Goal: Transaction & Acquisition: Book appointment/travel/reservation

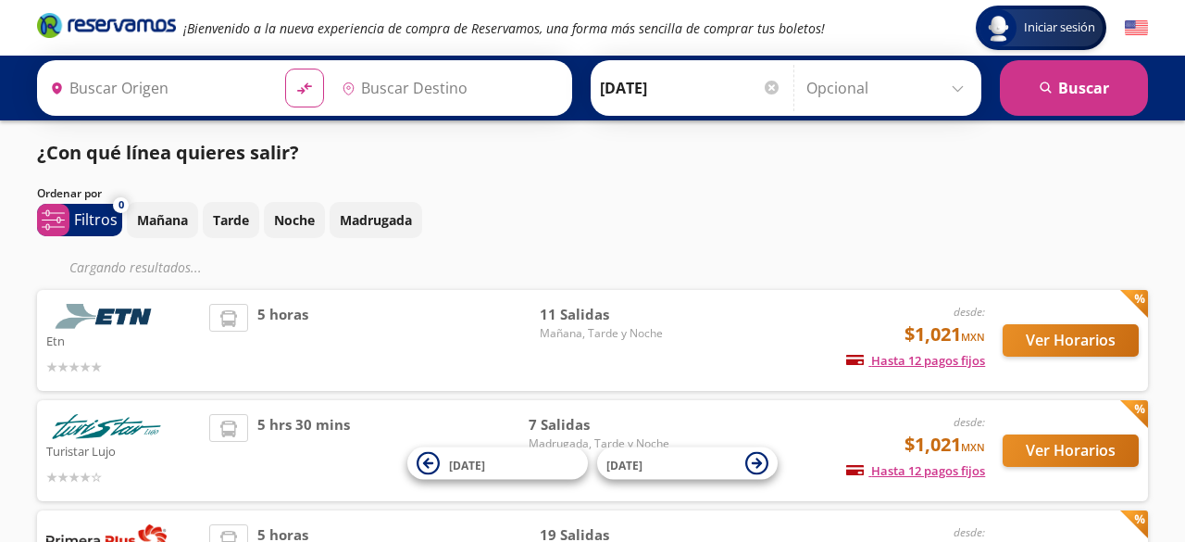
type input "Santiago de Querétaro, [GEOGRAPHIC_DATA]"
type input "[GEOGRAPHIC_DATA], [GEOGRAPHIC_DATA]"
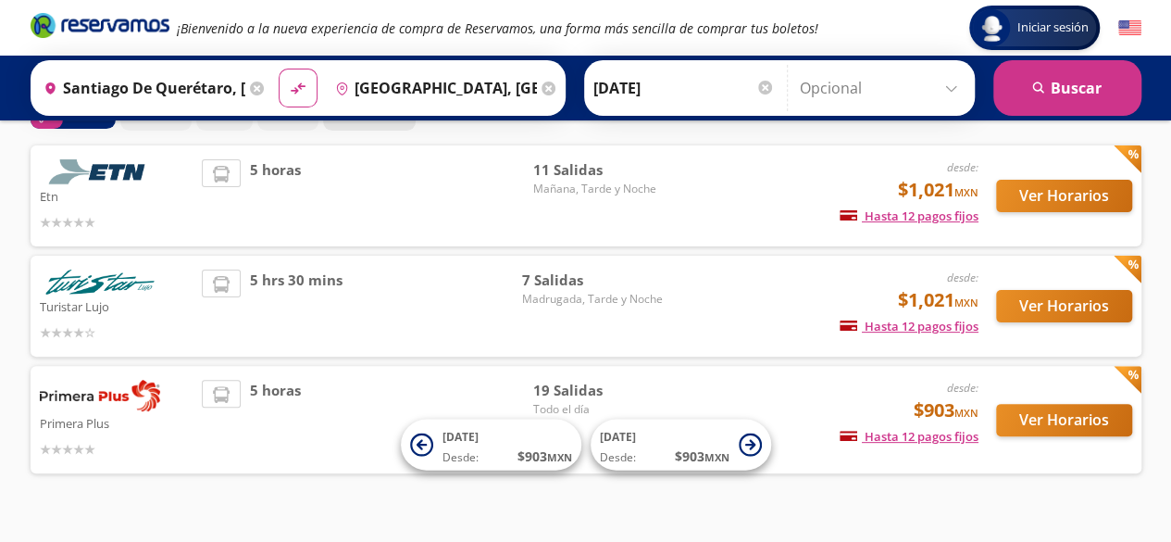
scroll to position [140, 0]
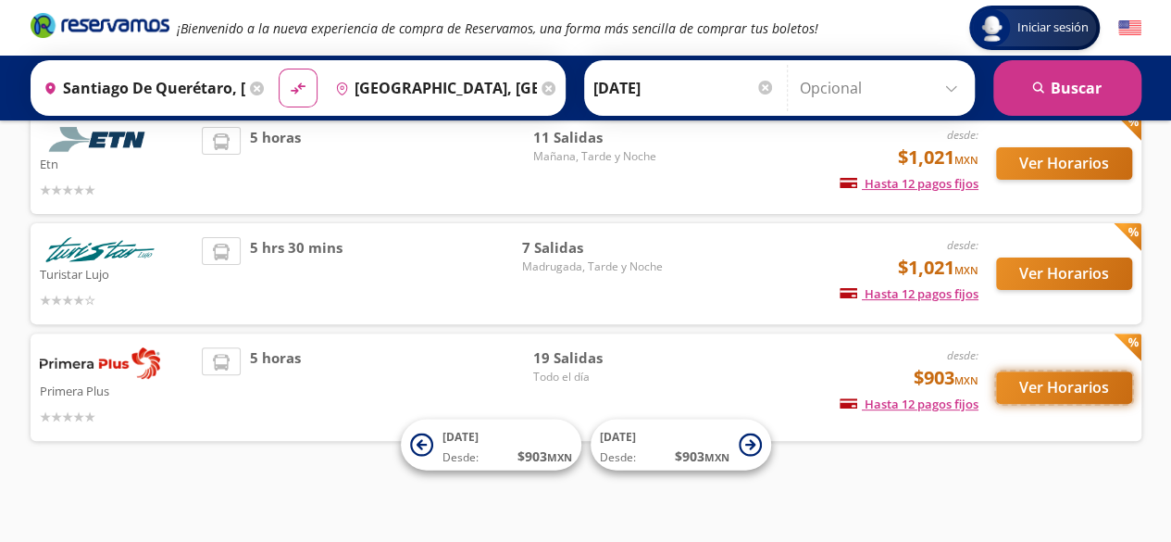
click at [1051, 380] on button "Ver Horarios" at bounding box center [1064, 387] width 136 height 32
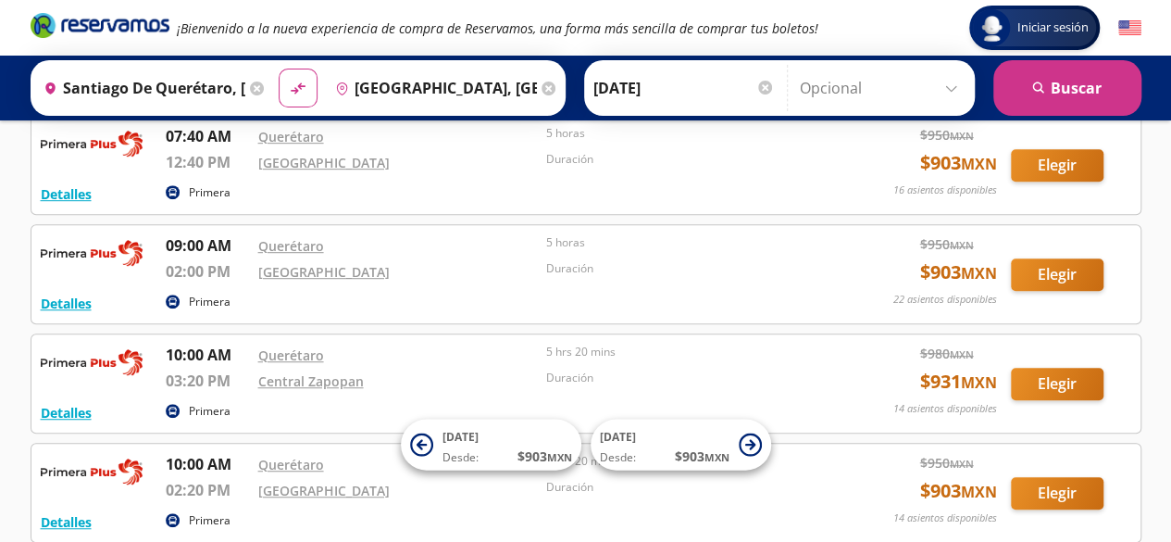
scroll to position [442, 0]
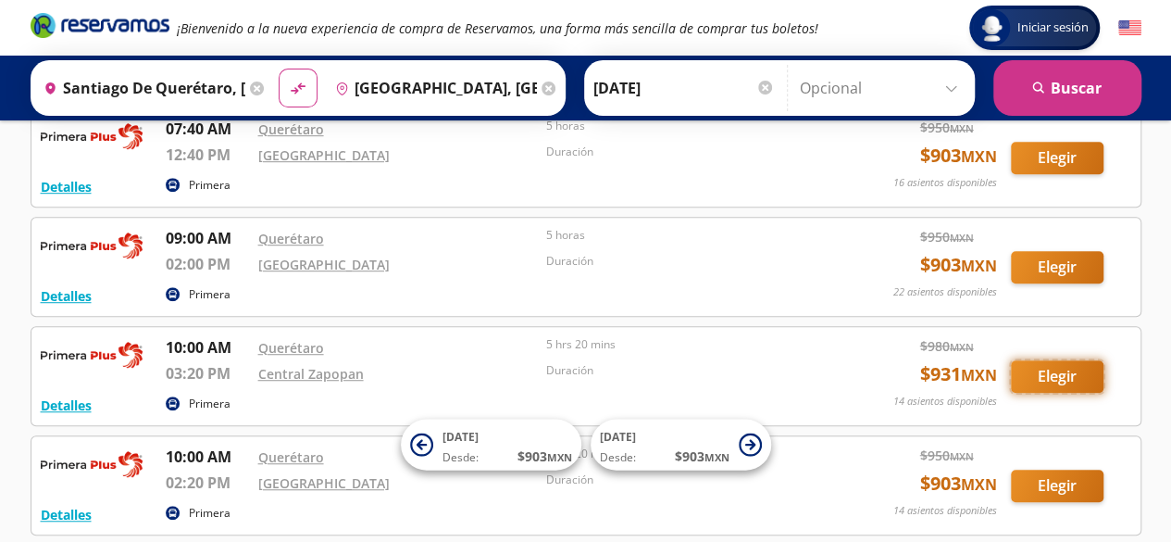
click at [1027, 378] on button "Elegir" at bounding box center [1057, 376] width 93 height 32
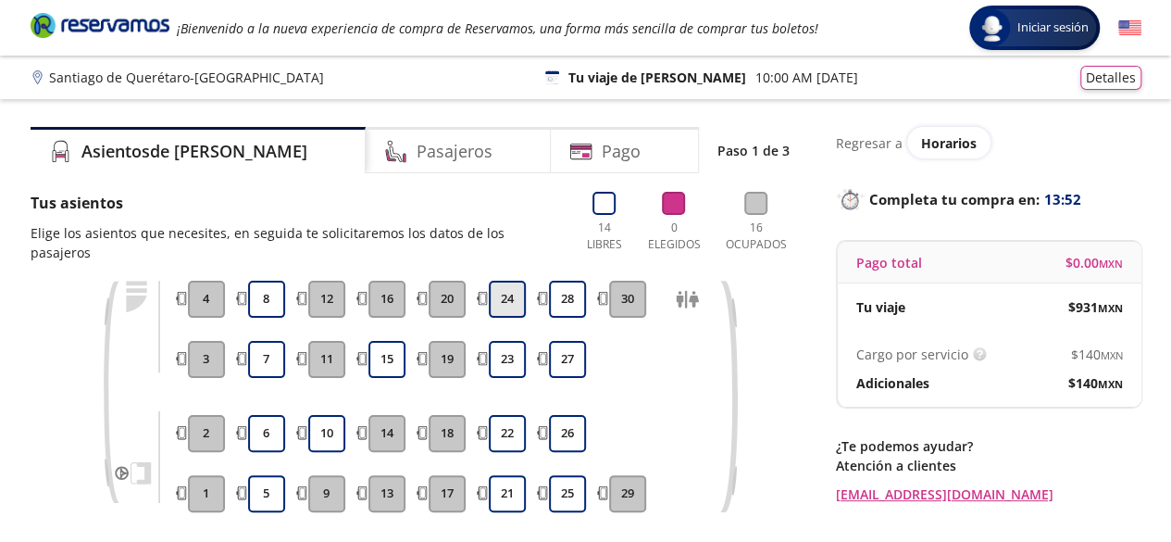
click at [524, 281] on button "24" at bounding box center [507, 299] width 37 height 37
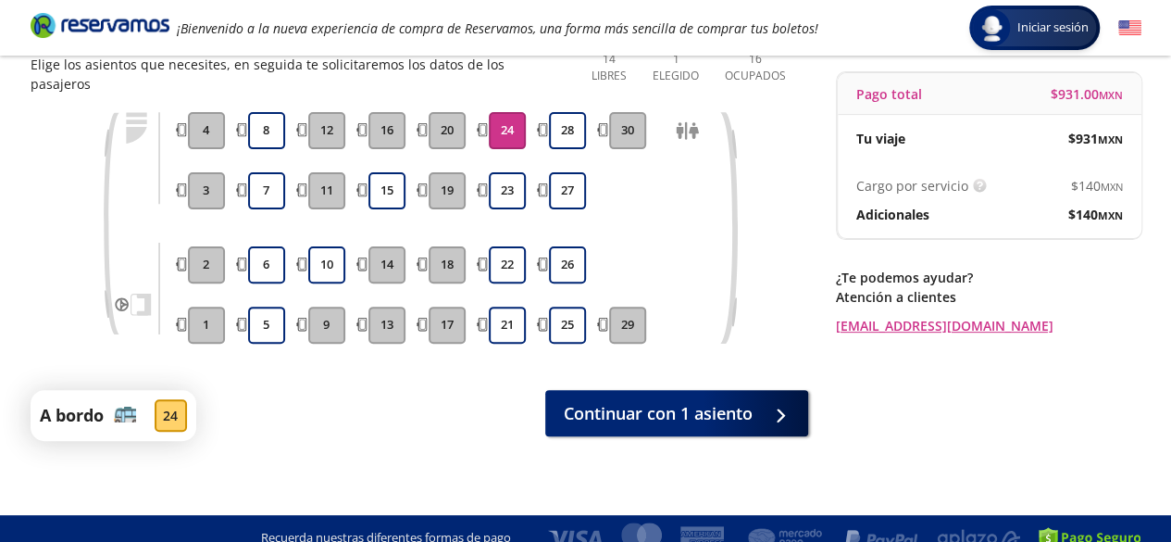
click at [752, 416] on div "A bordo 24 Continuar con 1 asiento" at bounding box center [420, 415] width 778 height 51
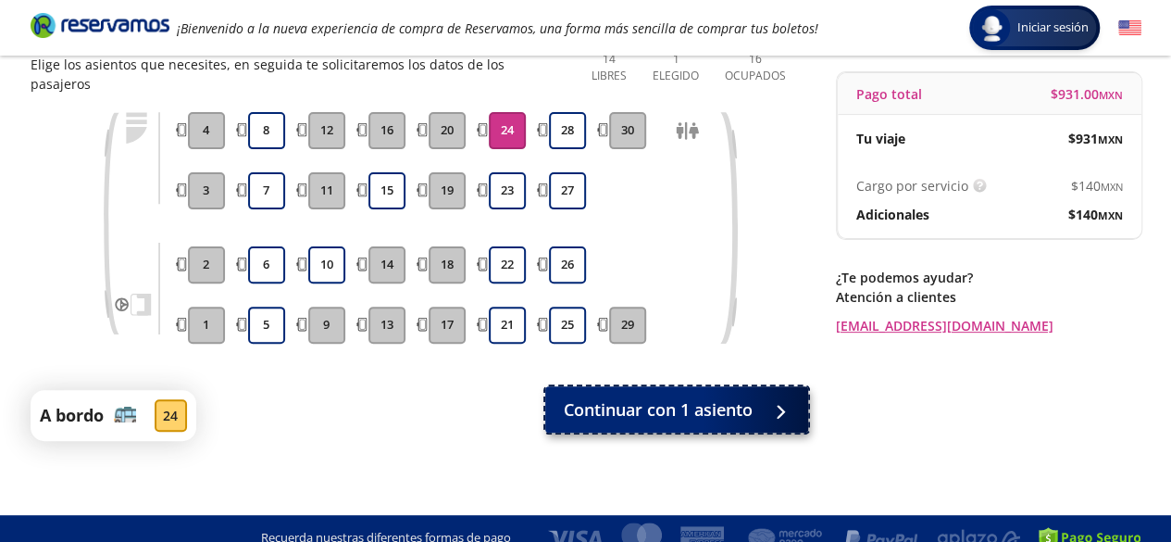
click at [736, 386] on button "Continuar con 1 asiento" at bounding box center [676, 409] width 263 height 46
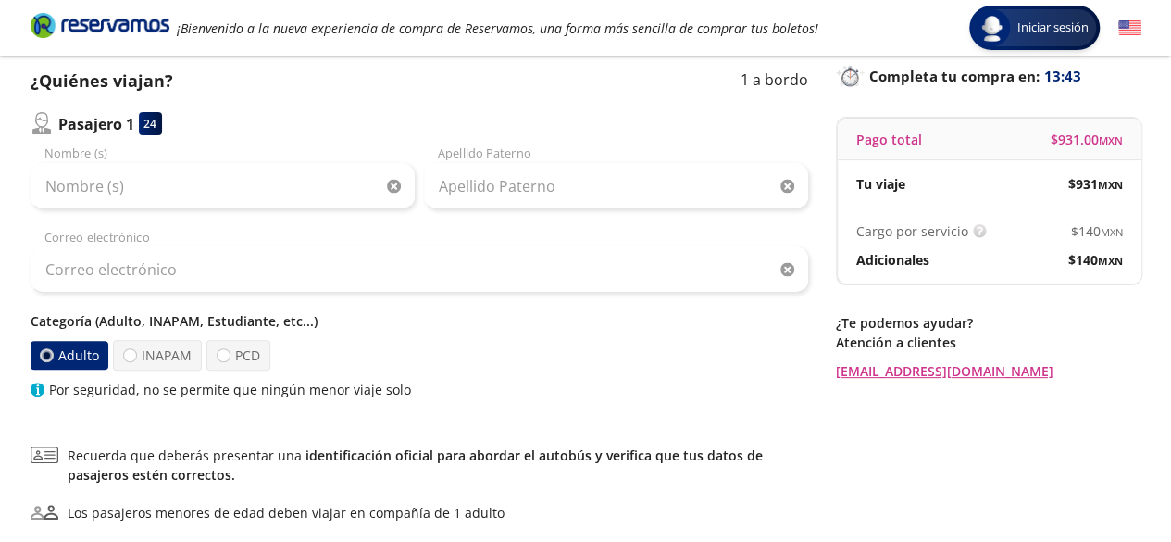
scroll to position [124, 0]
